Goal: Find specific page/section: Find specific page/section

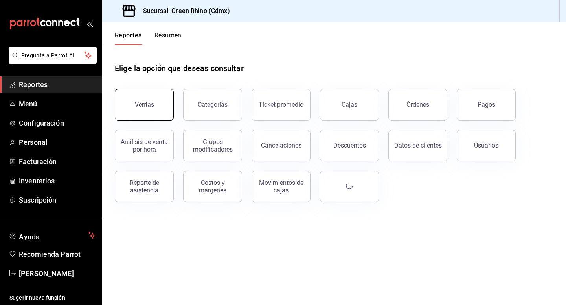
click at [132, 104] on button "Ventas" at bounding box center [144, 104] width 59 height 31
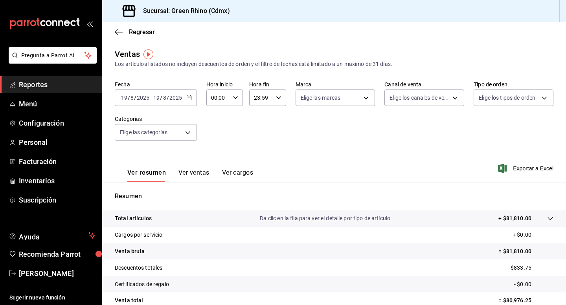
click at [172, 155] on div "Ver resumen Ver ventas Ver cargos Exportar a Excel" at bounding box center [333, 166] width 463 height 32
